Goal: Task Accomplishment & Management: Use online tool/utility

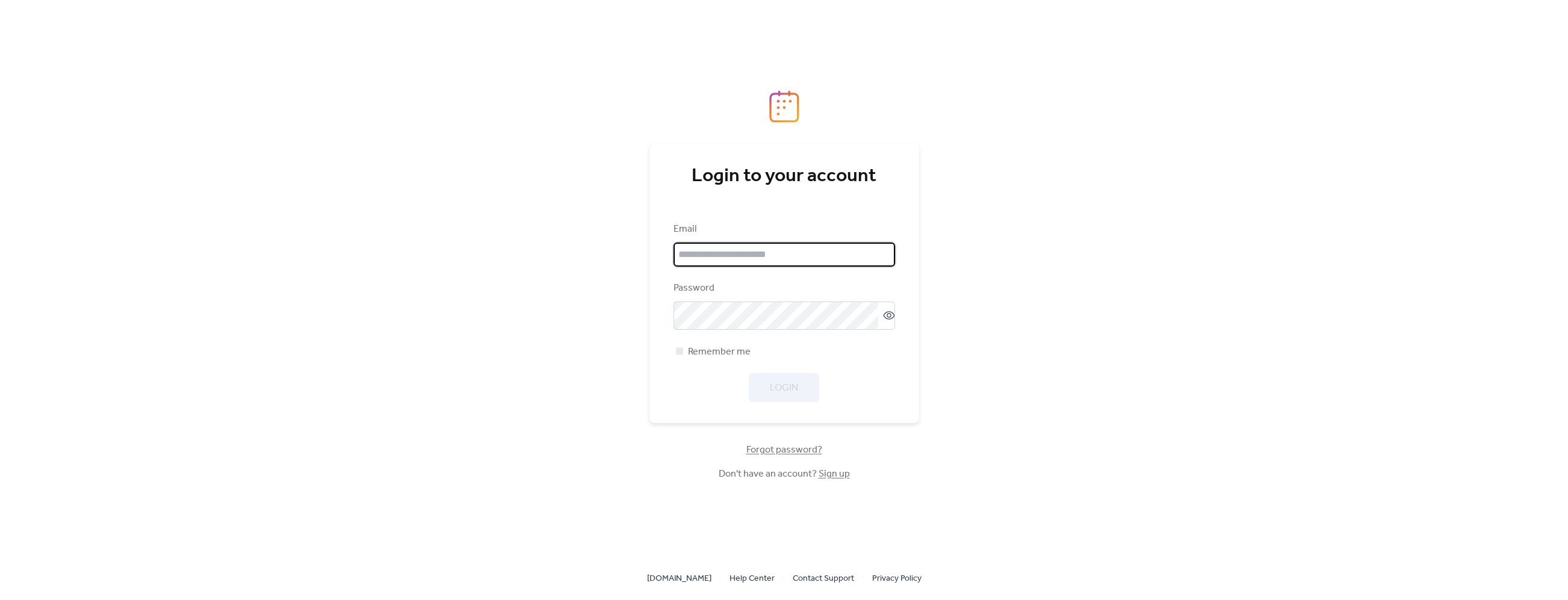
type input "**********"
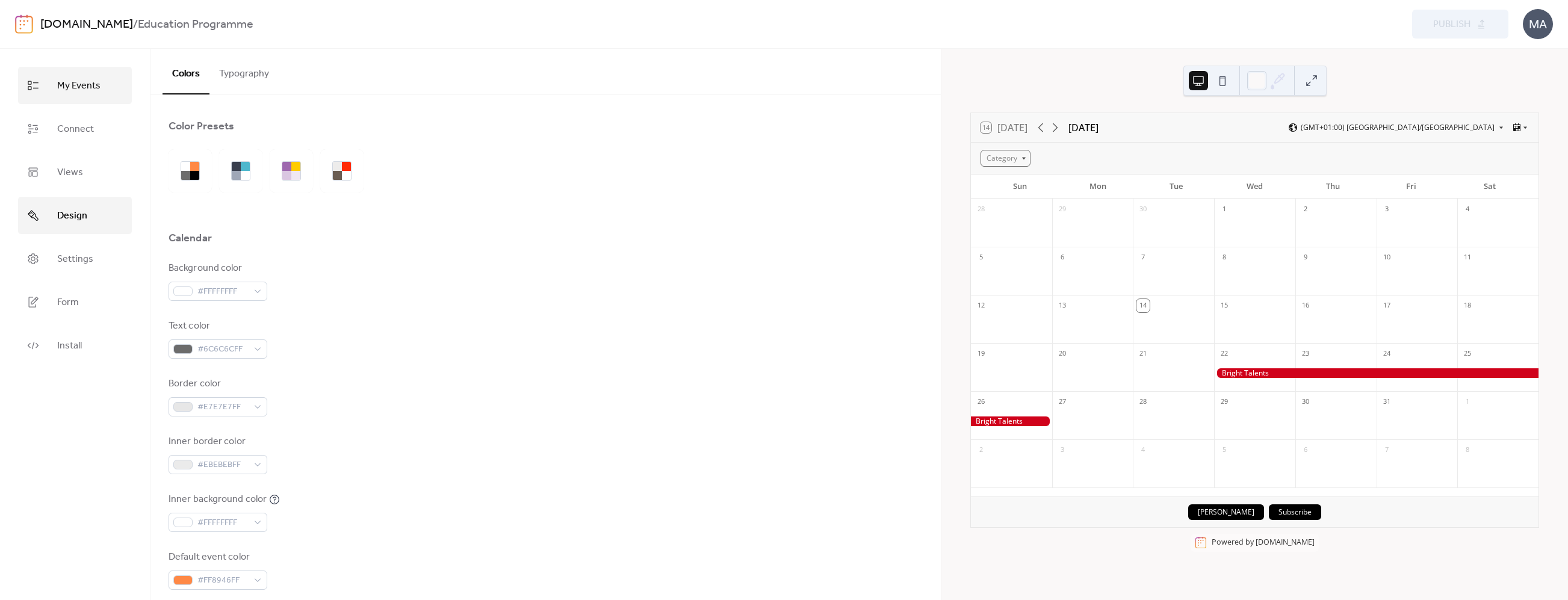
click at [65, 92] on span "My Events" at bounding box center [79, 85] width 44 height 19
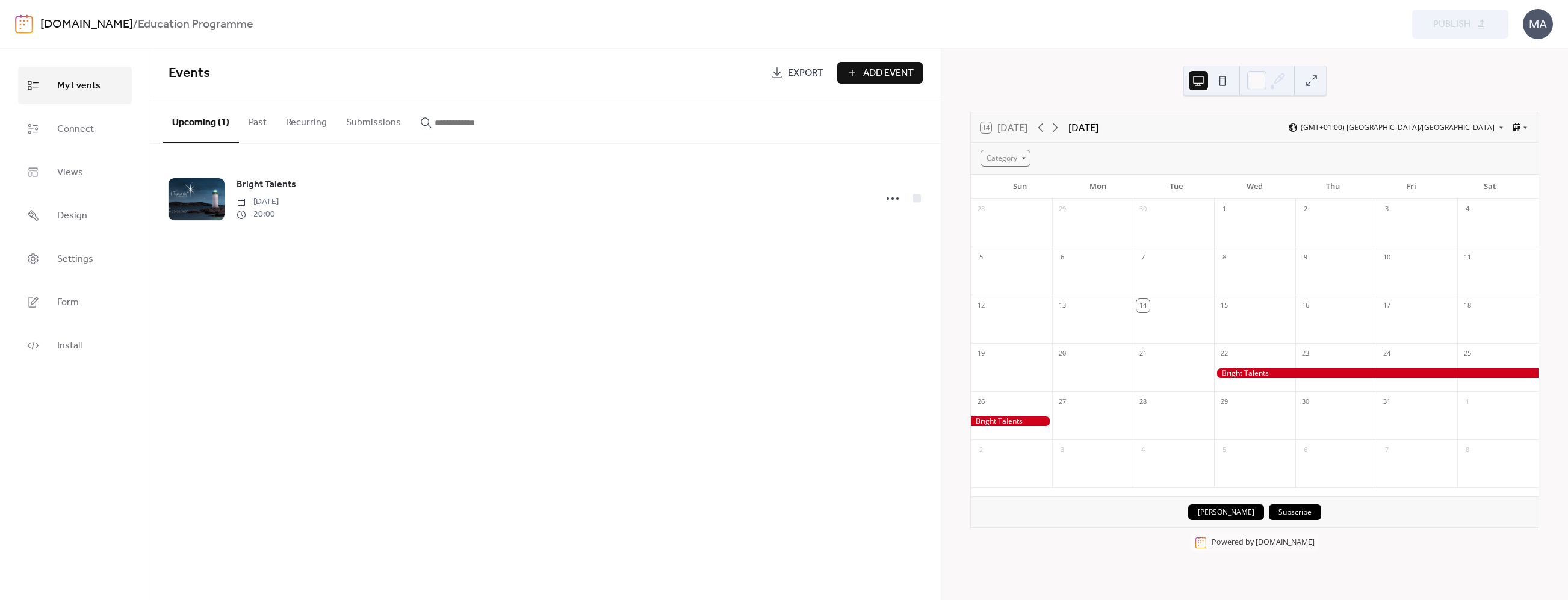
click at [18, 21] on img at bounding box center [24, 24] width 18 height 19
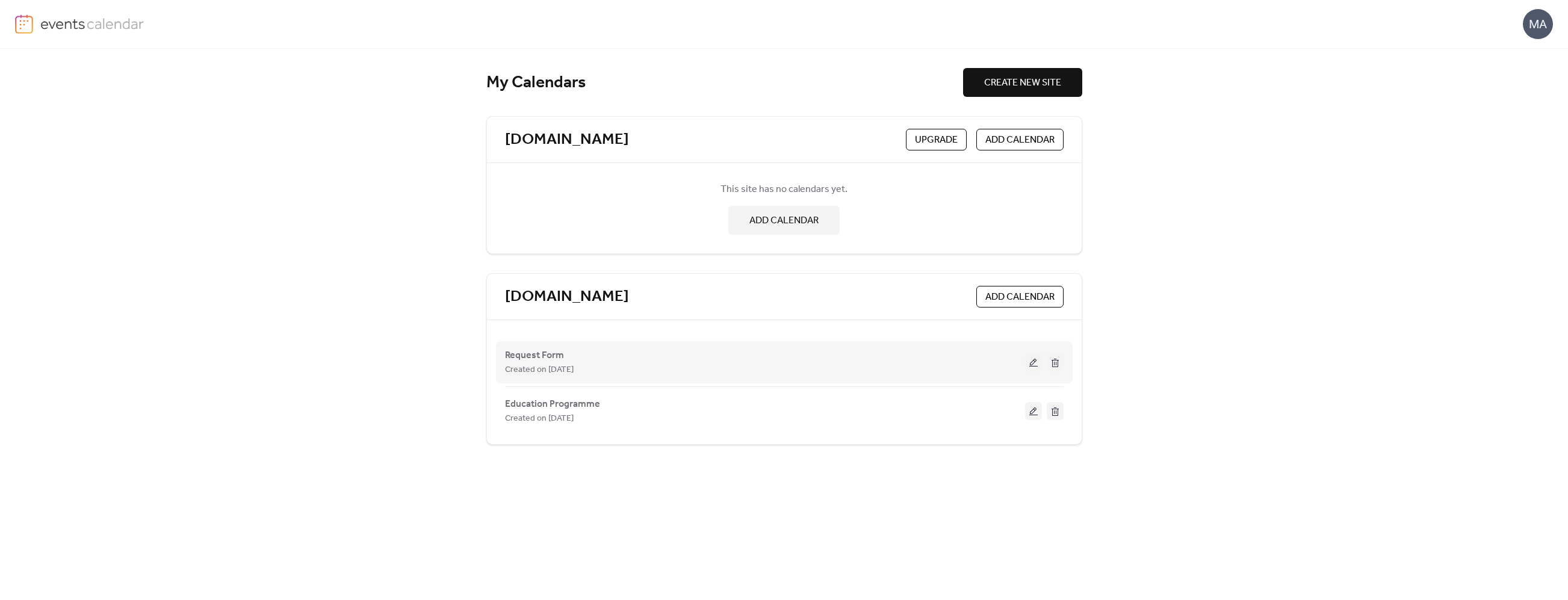
click at [606, 368] on div "Created on [DATE]" at bounding box center [764, 369] width 520 height 15
click at [565, 363] on span "Created on [DATE]" at bounding box center [539, 369] width 69 height 15
click at [542, 357] on span "Request Form" at bounding box center [534, 355] width 59 height 15
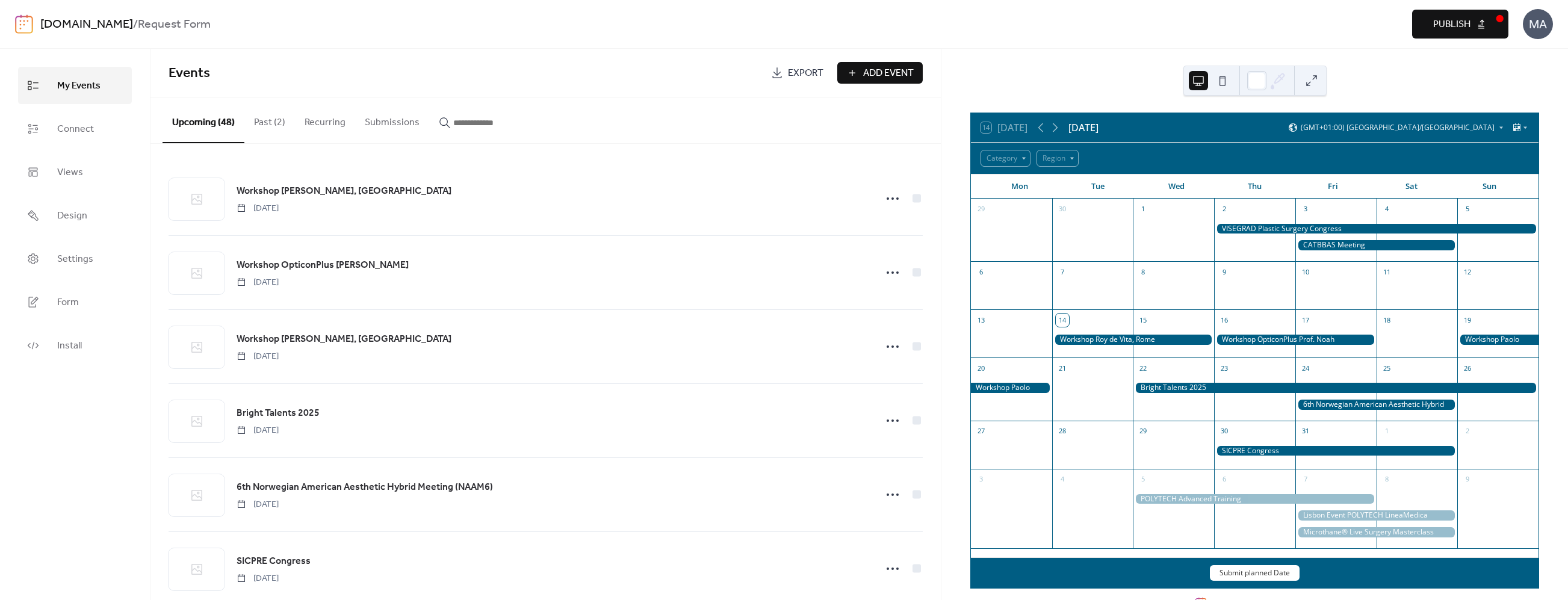
click at [1060, 135] on div "14 [DATE] [DATE] (GMT+01:00) [GEOGRAPHIC_DATA]/[GEOGRAPHIC_DATA]" at bounding box center [1254, 127] width 567 height 29
click at [1057, 131] on icon at bounding box center [1055, 127] width 15 height 15
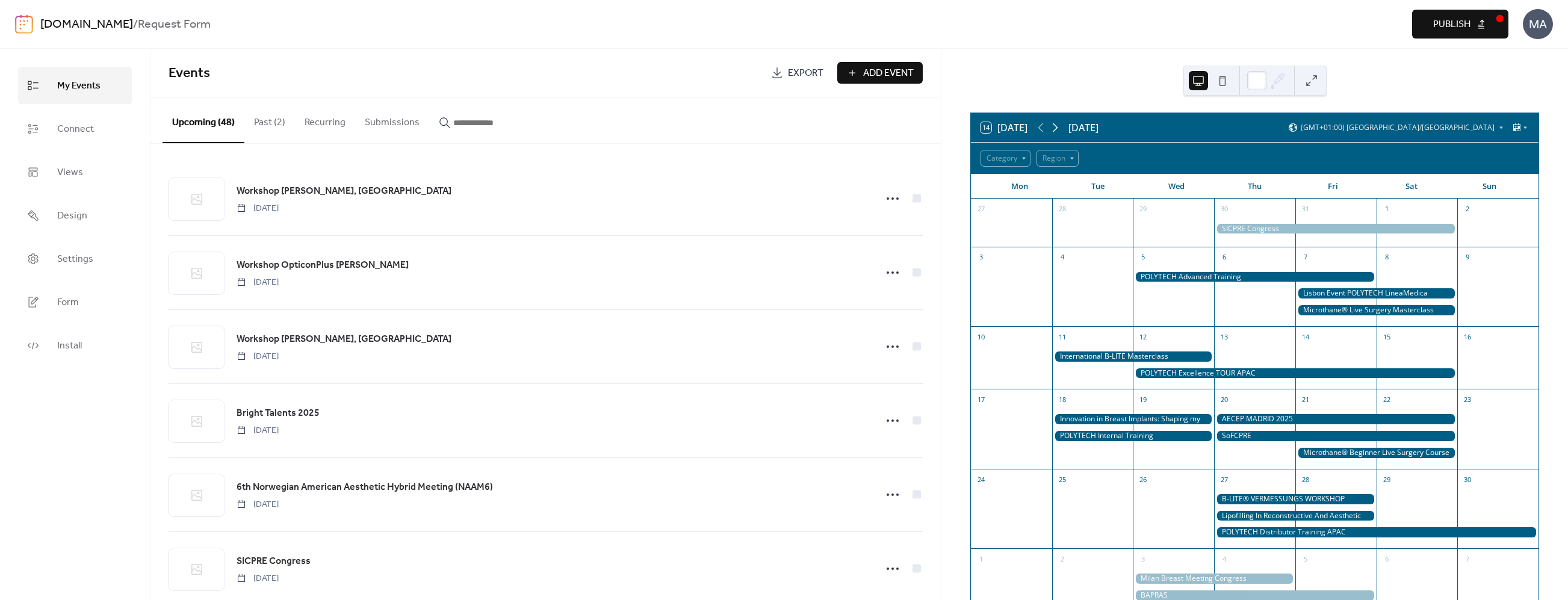
click at [1057, 130] on icon at bounding box center [1055, 127] width 15 height 15
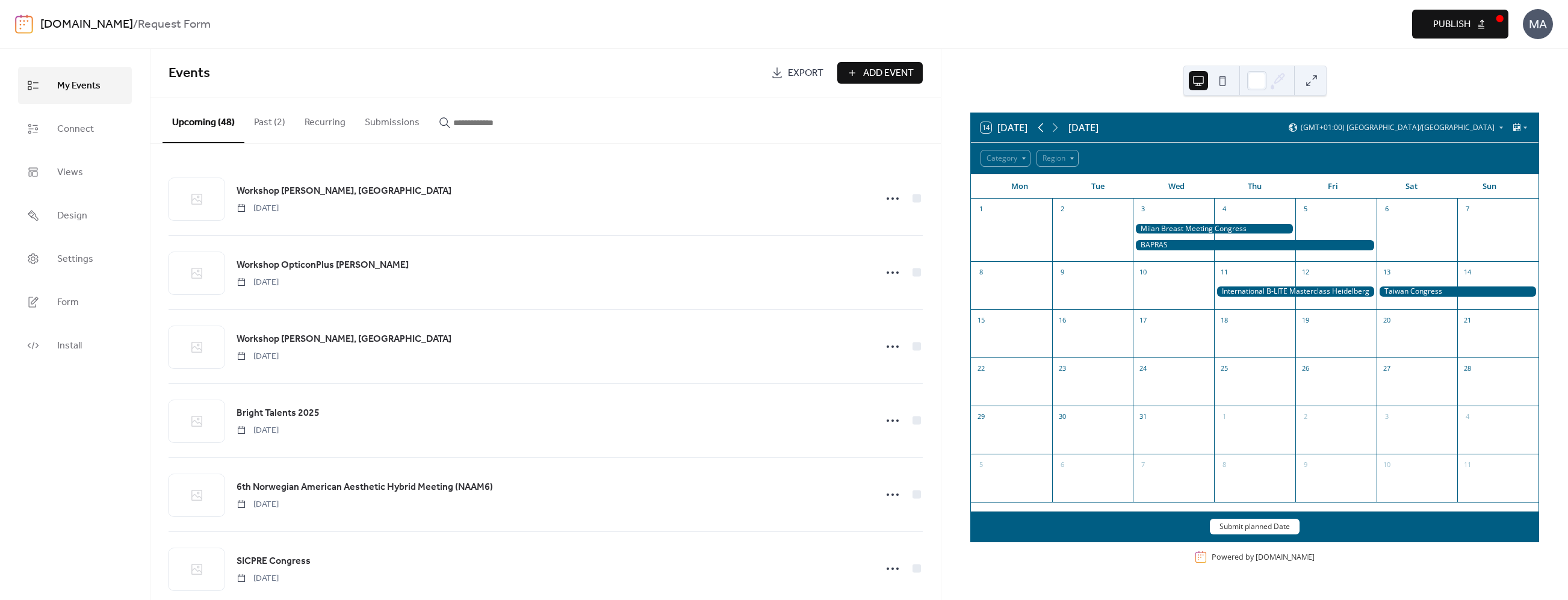
click at [1044, 127] on icon at bounding box center [1040, 127] width 15 height 15
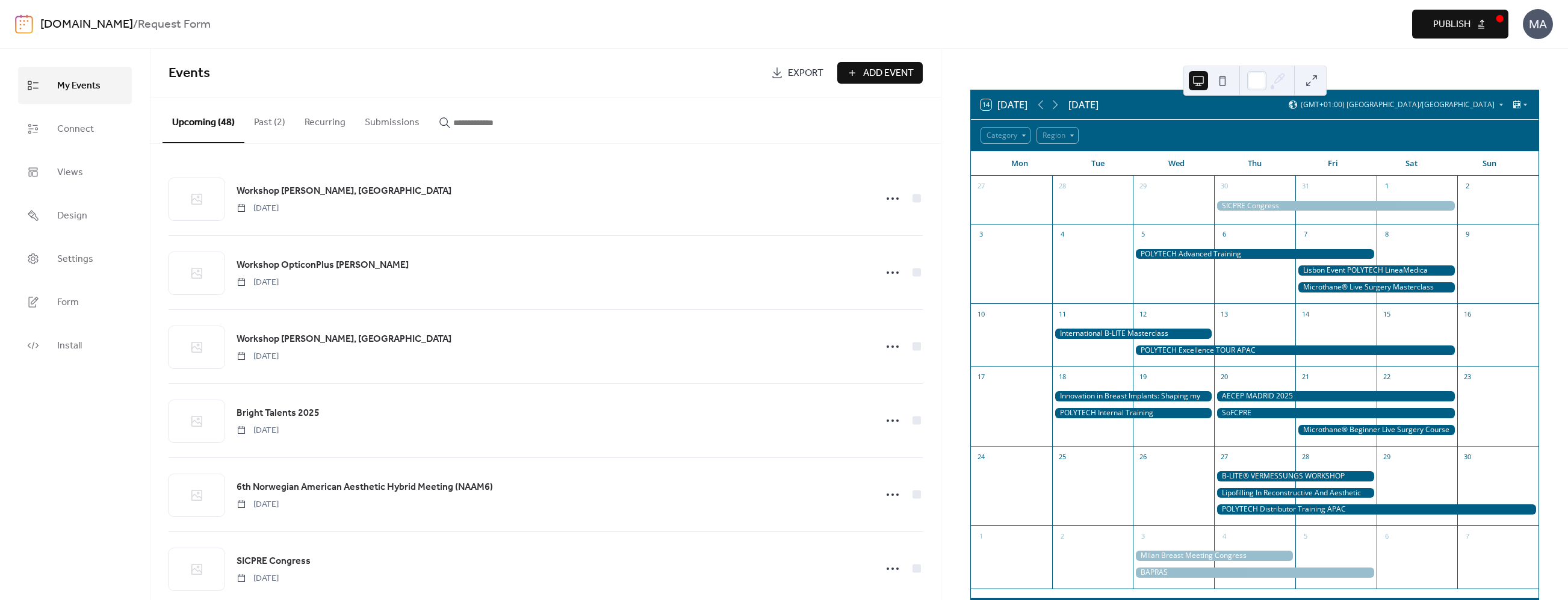
scroll to position [31, 0]
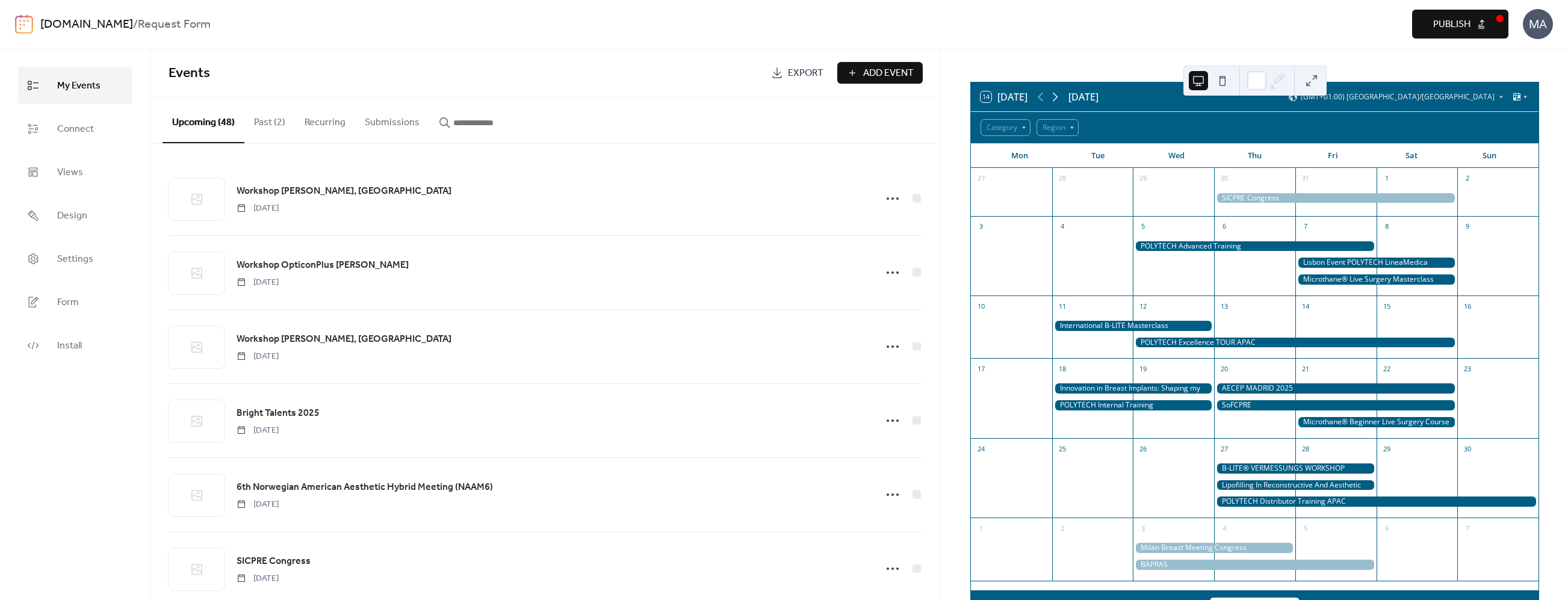
click at [1057, 95] on icon at bounding box center [1055, 96] width 15 height 15
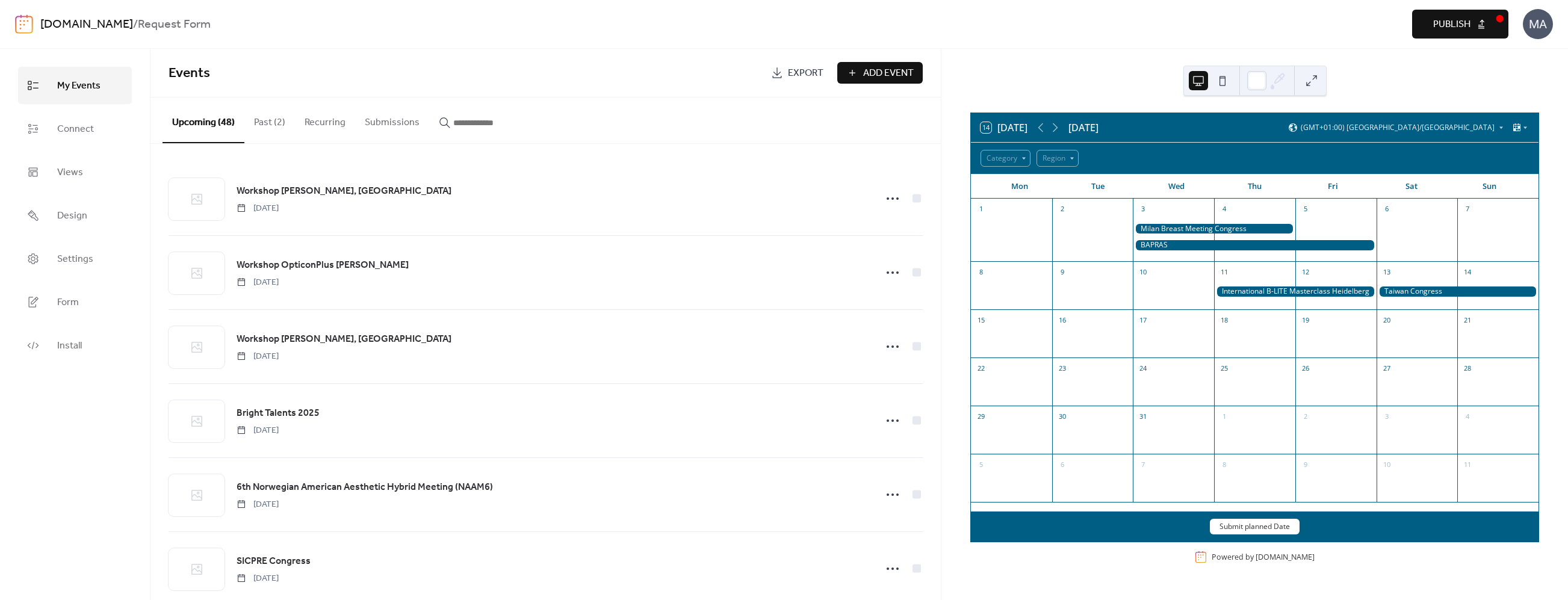
scroll to position [0, 0]
click at [1495, 30] on button "Publish" at bounding box center [1460, 24] width 96 height 29
